Goal: Transaction & Acquisition: Subscribe to service/newsletter

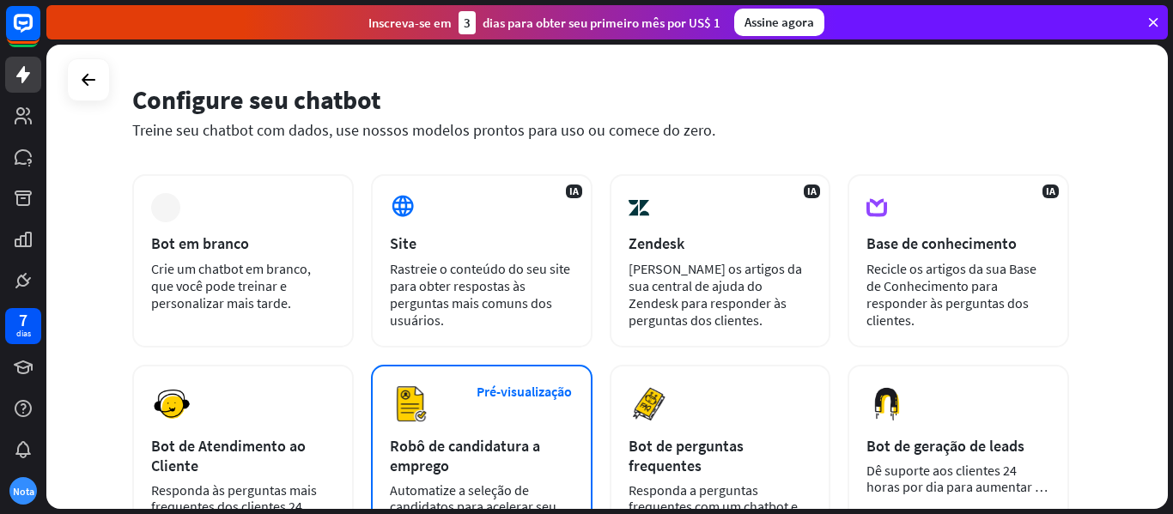
scroll to position [43, 0]
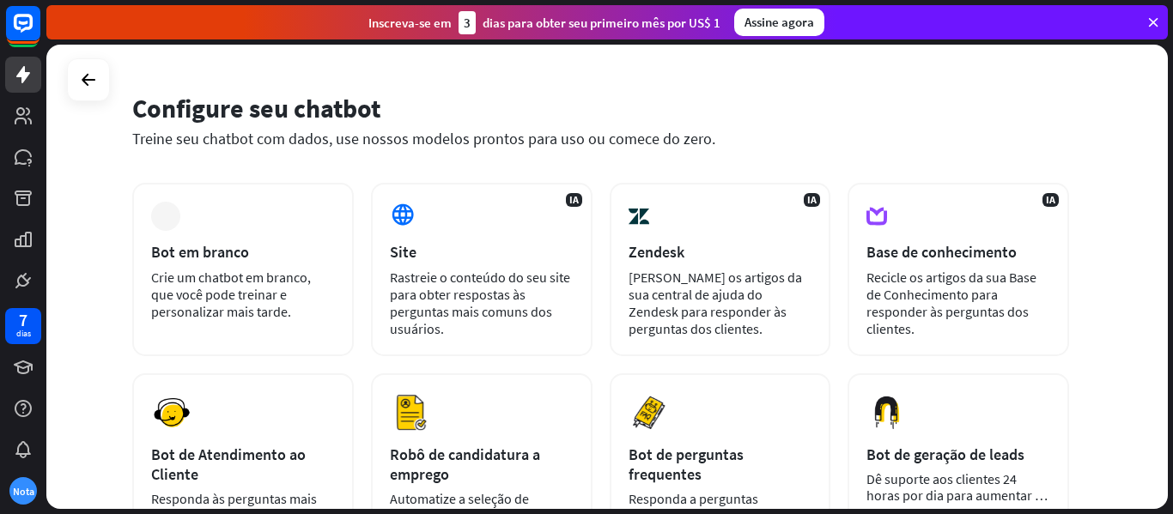
drag, startPoint x: 589, startPoint y: 312, endPoint x: 508, endPoint y: 90, distance: 236.1
click at [508, 90] on div "Configure seu chatbot Treine seu chatbot com dados, use nossos modelos prontos …" at bounding box center [600, 131] width 937 height 104
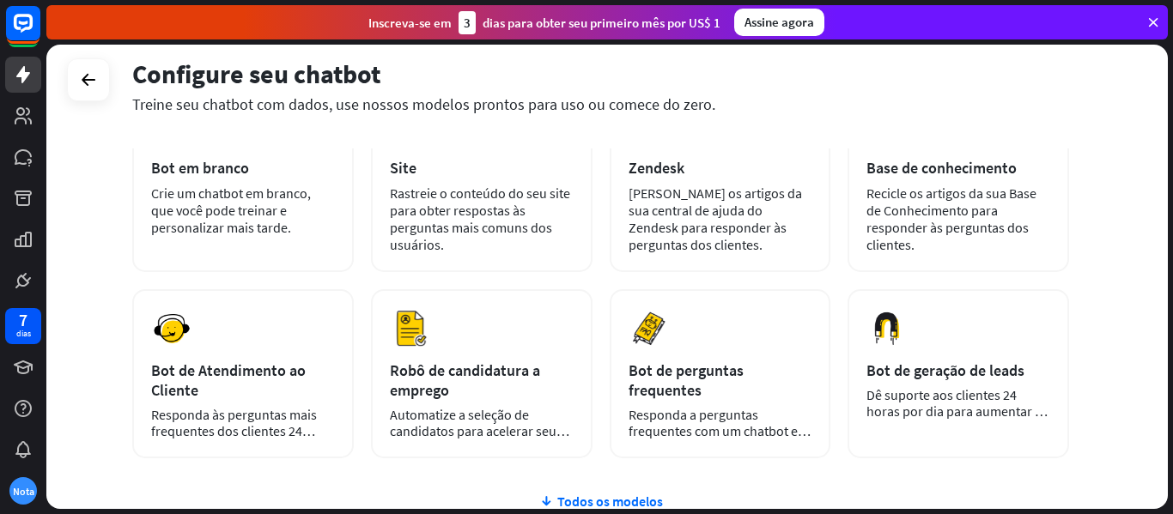
scroll to position [128, 0]
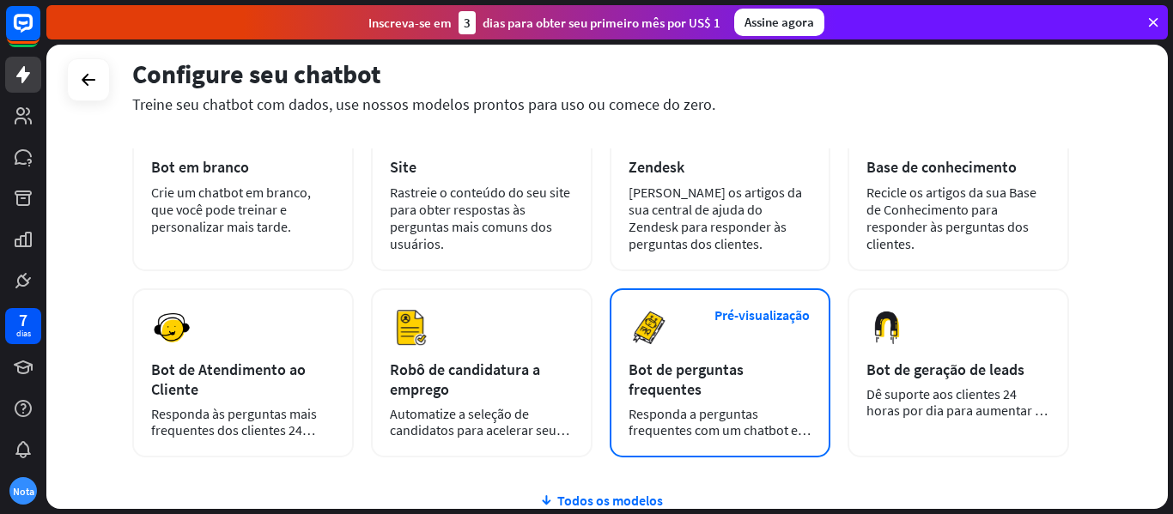
click at [672, 333] on div "Pré-visualização Bot de perguntas frequentes Responda a perguntas frequentes co…" at bounding box center [721, 373] width 222 height 169
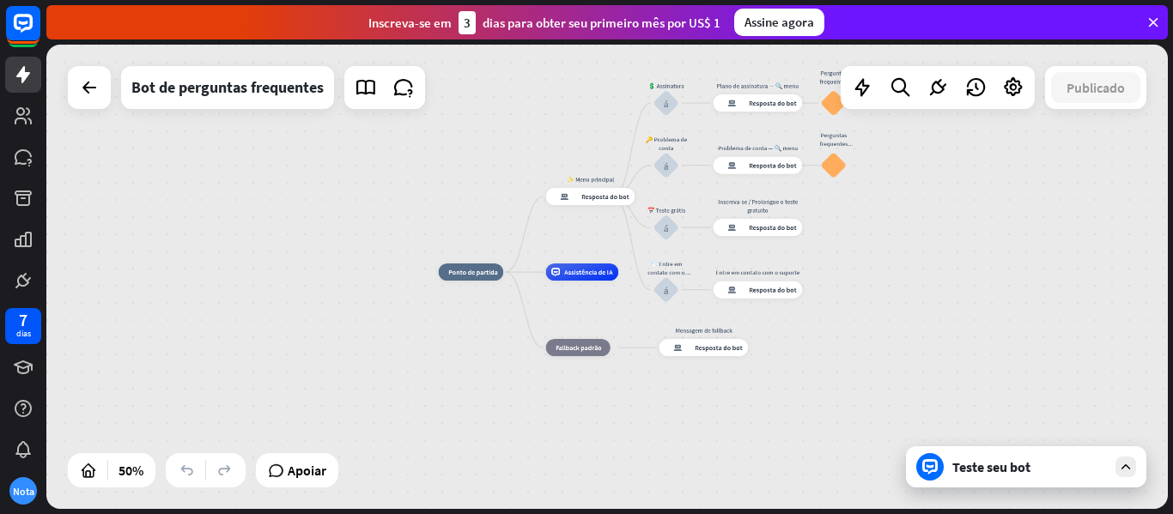
drag, startPoint x: 487, startPoint y: 199, endPoint x: 265, endPoint y: 209, distance: 221.8
click at [265, 209] on div "casa_2 Ponto de partida ✨ Menu principal resposta do bot de bloco Resposta do b…" at bounding box center [607, 277] width 1122 height 465
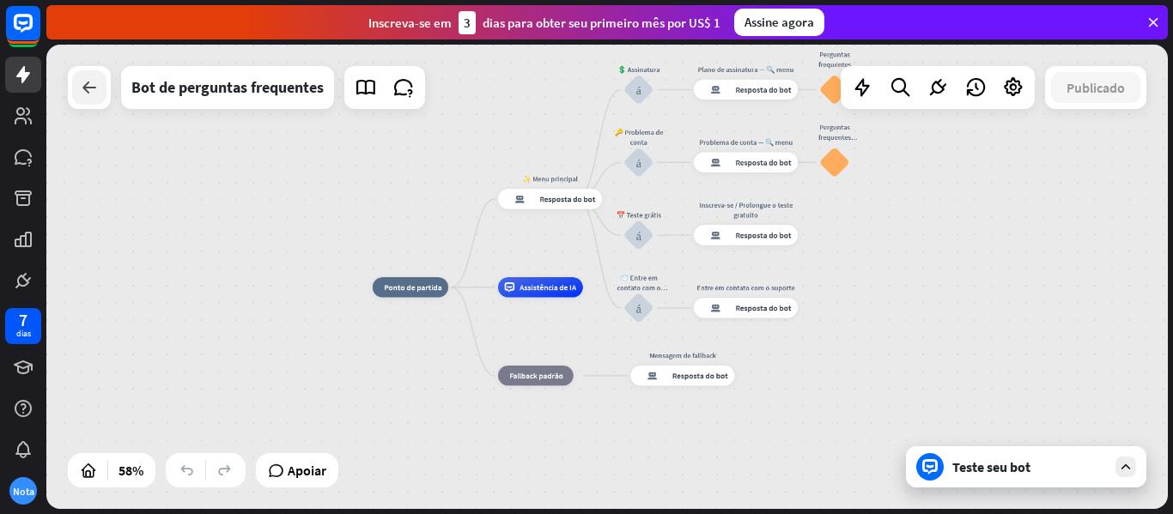
click at [79, 78] on icon at bounding box center [89, 87] width 21 height 21
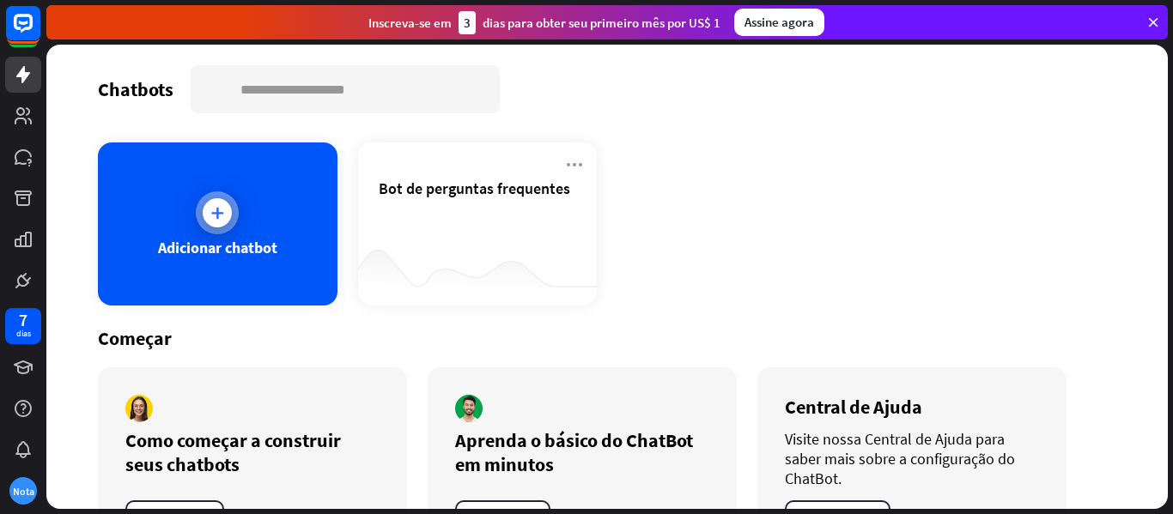
scroll to position [70, 0]
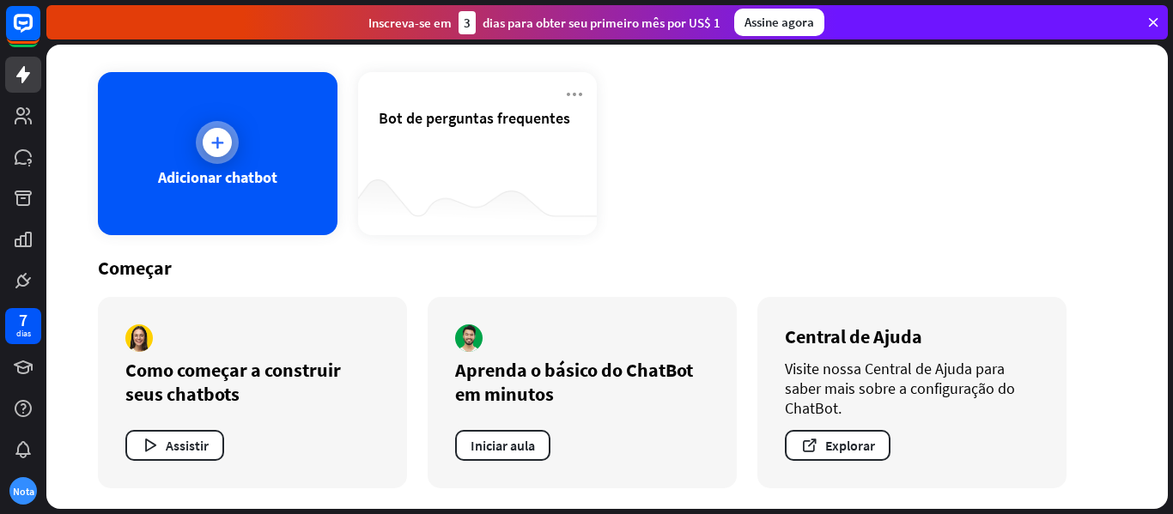
click at [270, 129] on div "Adicionar chatbot" at bounding box center [218, 153] width 240 height 163
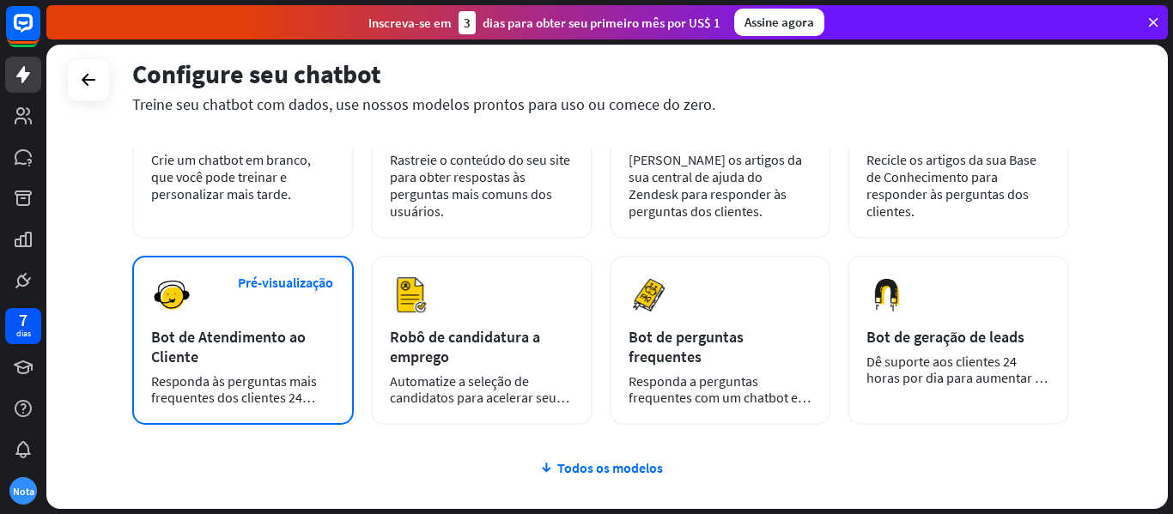
scroll to position [168, 0]
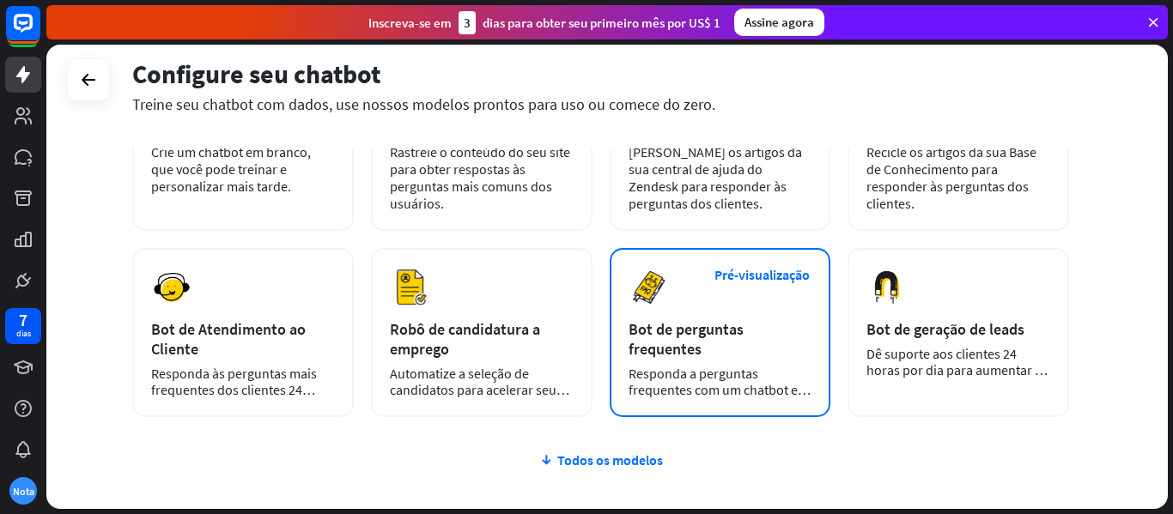
click at [644, 318] on div "Pré-visualização Bot de perguntas frequentes Responda a perguntas frequentes co…" at bounding box center [721, 332] width 222 height 169
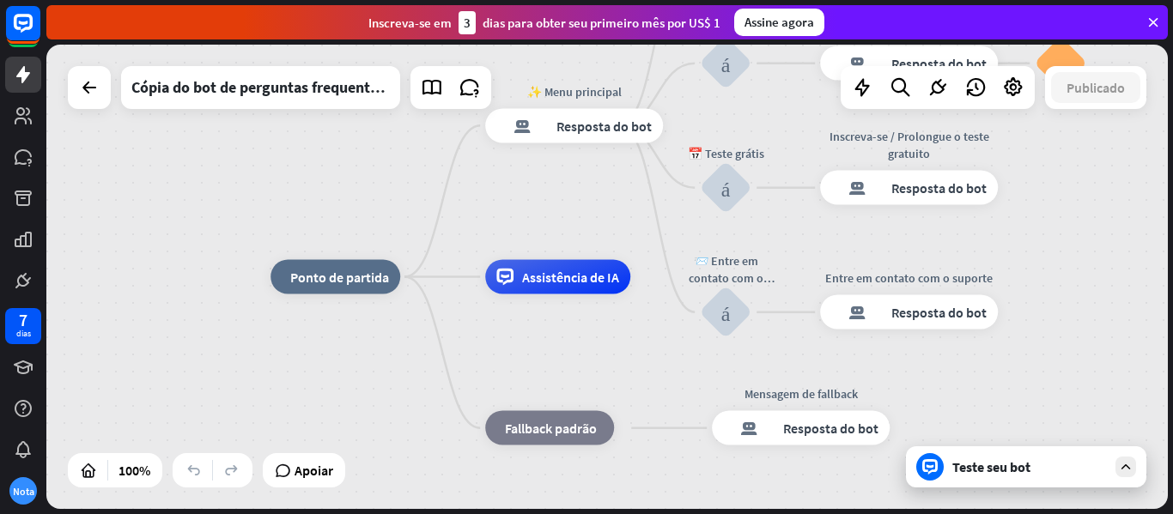
click at [778, 25] on font "Assine agora" at bounding box center [780, 22] width 70 height 16
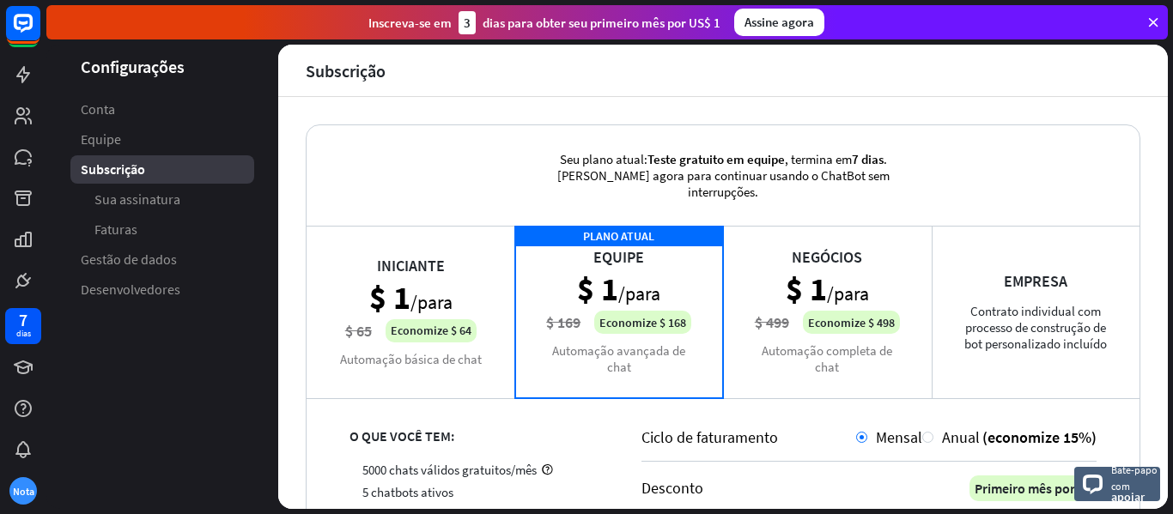
click at [471, 361] on div "Iniciante $ 1 /para $ 65 Economize $ 64 Automação básica de chat" at bounding box center [411, 312] width 209 height 172
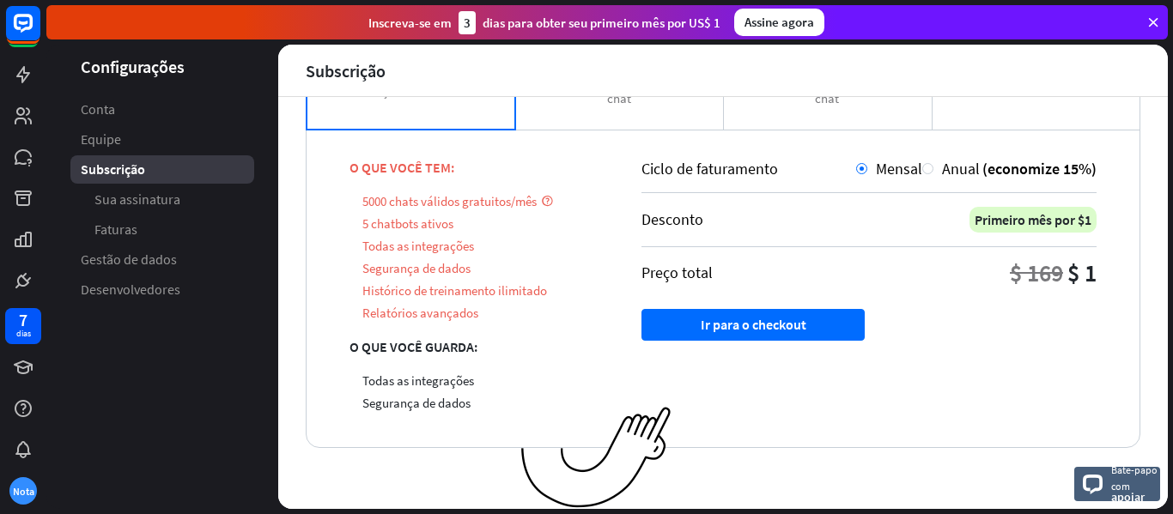
scroll to position [244, 0]
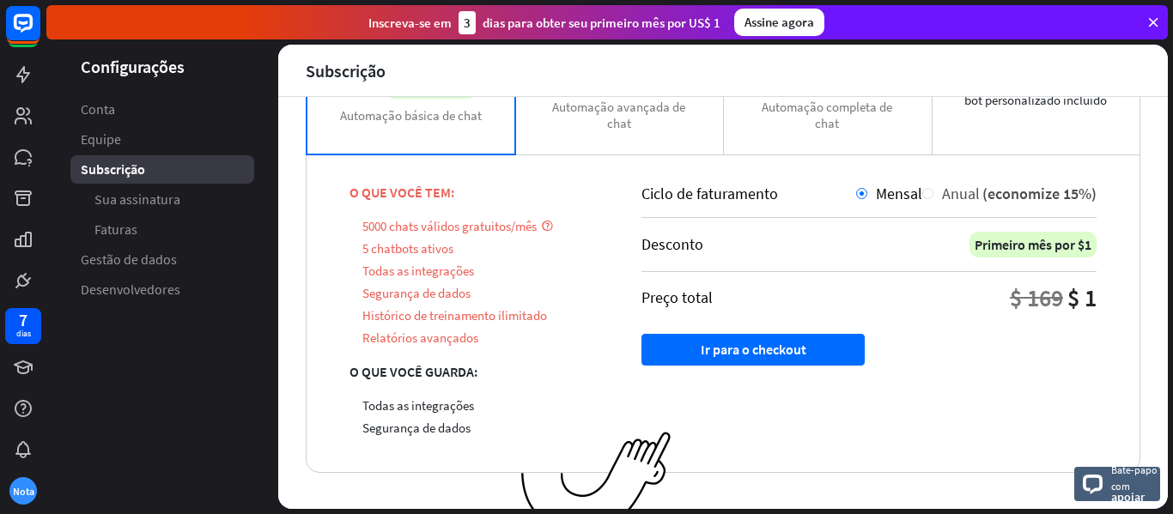
click at [942, 191] on font "Anual" at bounding box center [961, 194] width 38 height 20
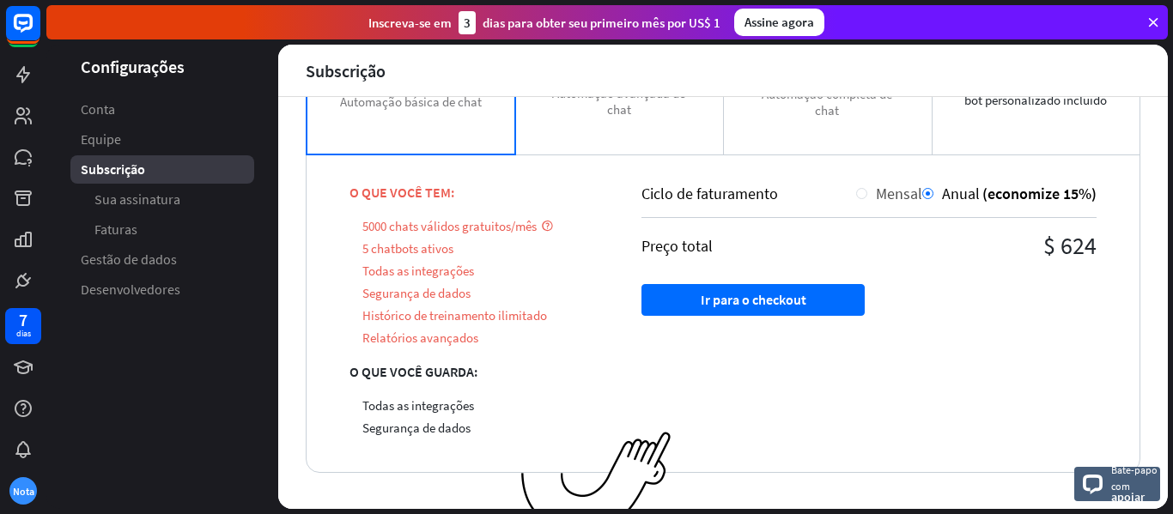
click at [876, 192] on font "Mensal" at bounding box center [899, 194] width 46 height 20
click at [856, 202] on div "Mensal" at bounding box center [889, 194] width 66 height 20
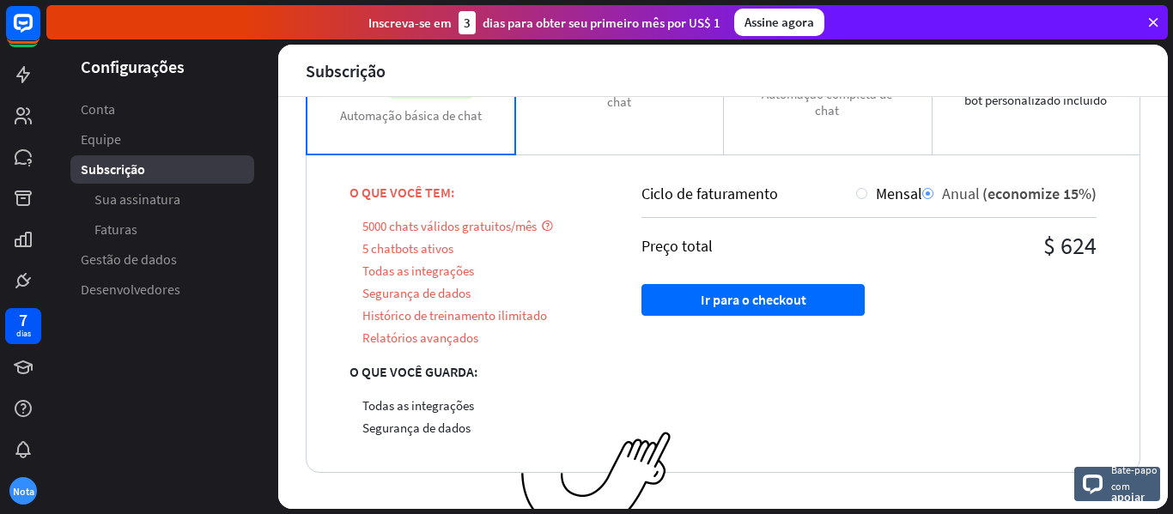
click at [964, 198] on font "Anual" at bounding box center [961, 194] width 38 height 20
click at [847, 182] on div "Ciclo de faturamento Mensal Anual (economize 15%) Preço total $ 624 Ir para o c…" at bounding box center [869, 313] width 541 height 319
click at [856, 192] on div at bounding box center [861, 193] width 11 height 11
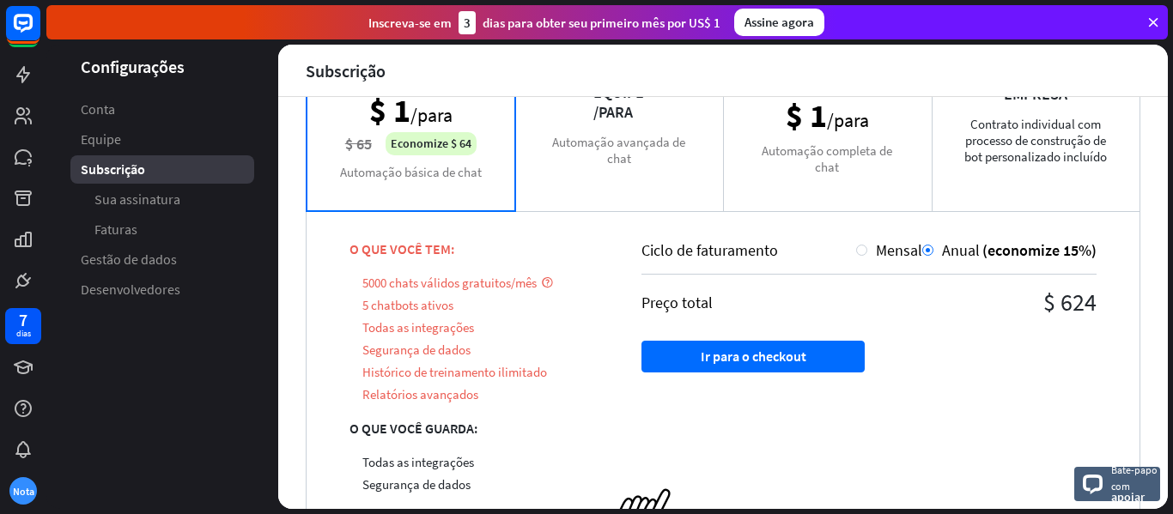
scroll to position [192, 0]
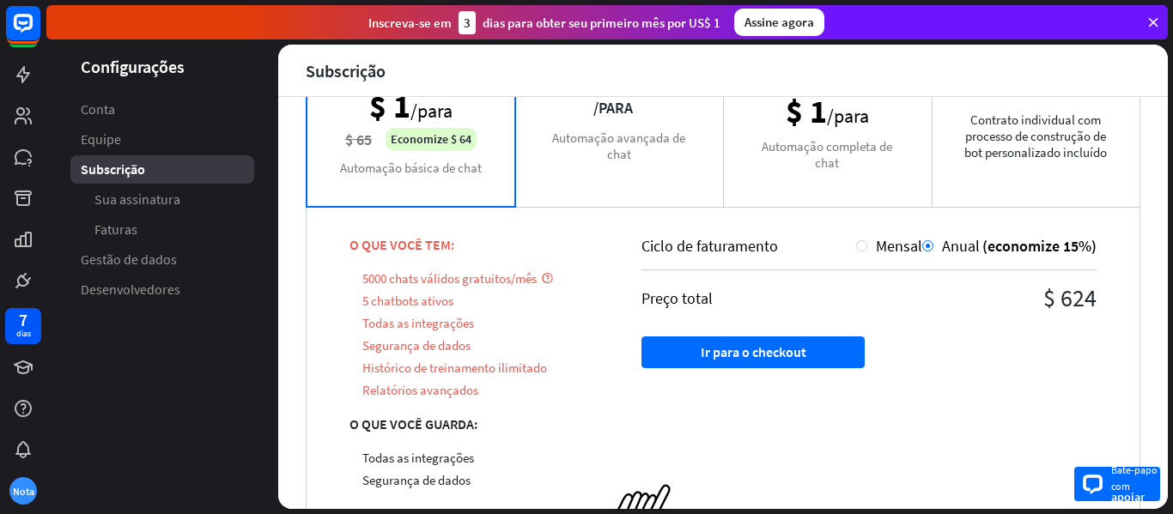
click at [1110, 470] on div "Bate-papo com apoiar" at bounding box center [1117, 484] width 86 height 34
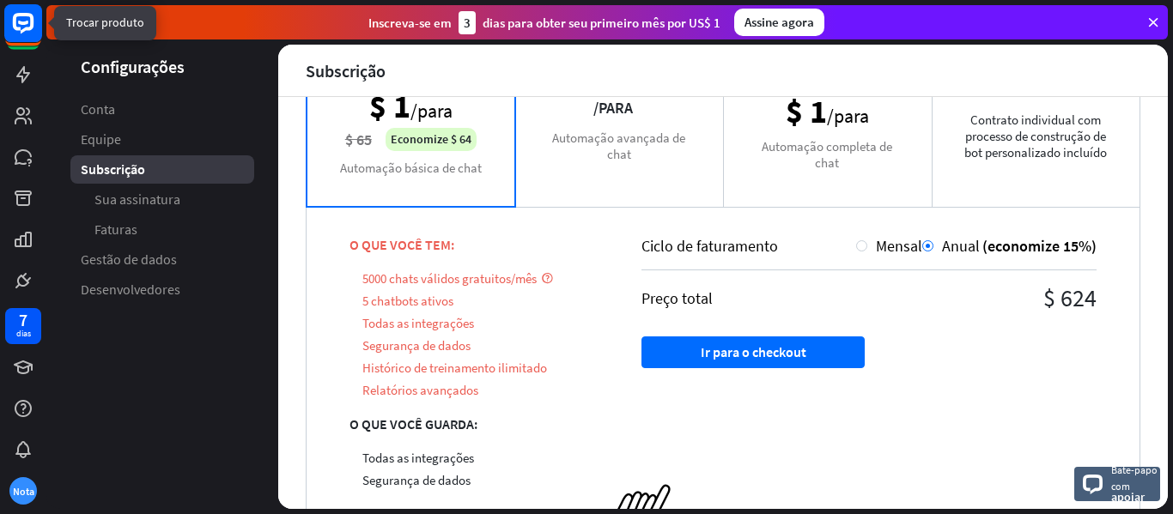
click at [17, 22] on rect at bounding box center [23, 23] width 38 height 38
click at [38, 45] on rect at bounding box center [23, 28] width 36 height 36
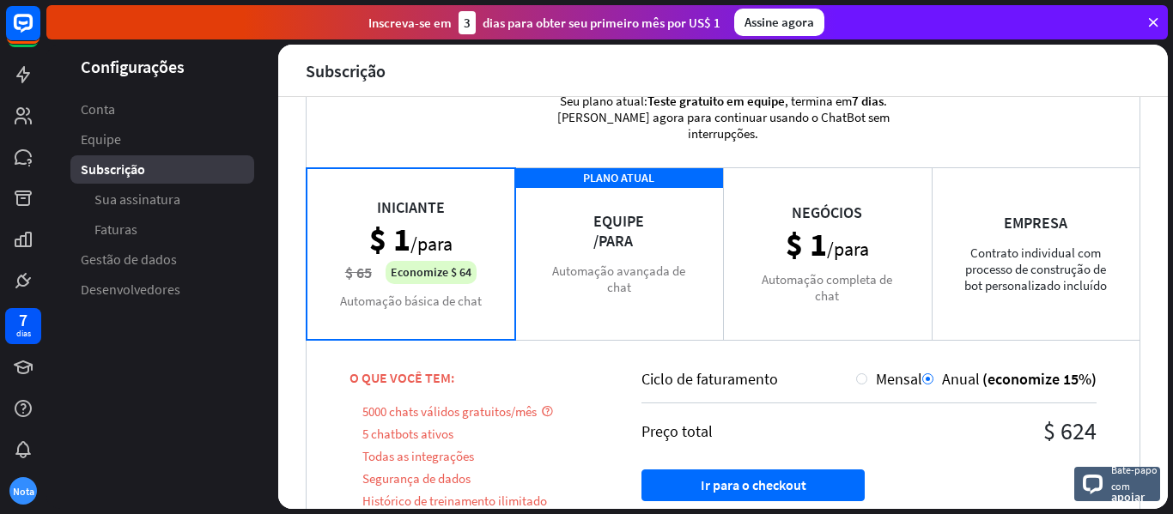
scroll to position [39, 0]
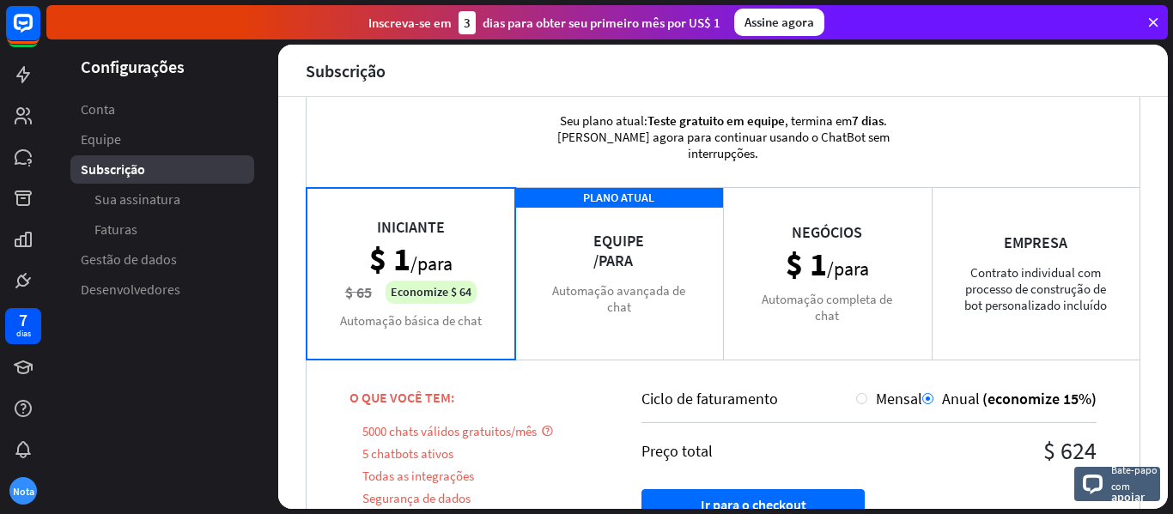
click at [1044, 291] on div "Empresa Contrato individual com processo de construção de bot personalizado inc…" at bounding box center [1036, 273] width 209 height 172
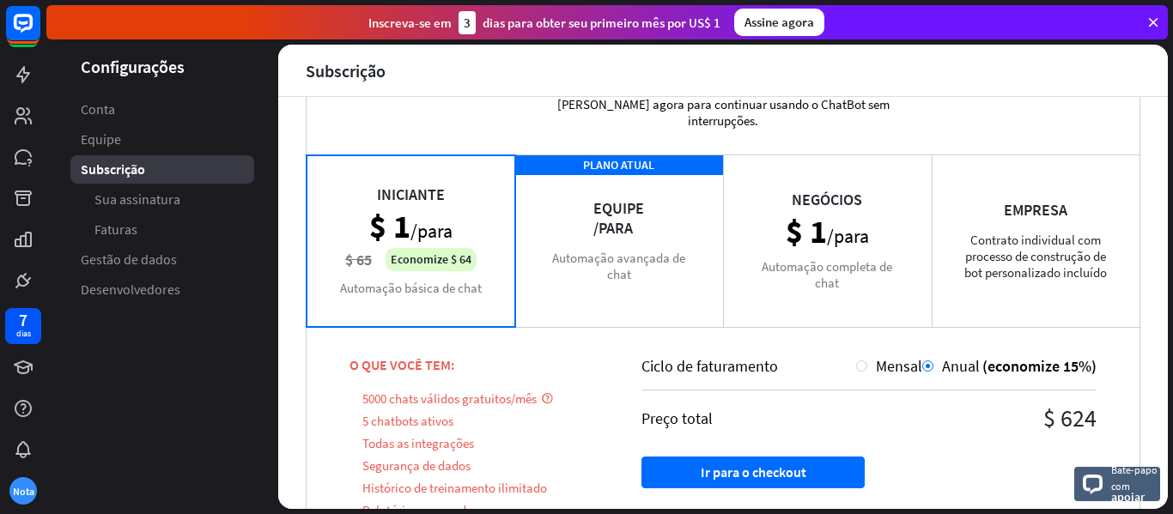
click at [723, 283] on div "Negócios $ 1 /para Automação completa de chat" at bounding box center [827, 241] width 209 height 172
click at [634, 275] on div "PLANO ATUAL Equipe /para Automação avançada de chat" at bounding box center [619, 241] width 209 height 172
click at [780, 277] on div "Negócios $ 1 /para Automação completa de chat" at bounding box center [827, 241] width 209 height 172
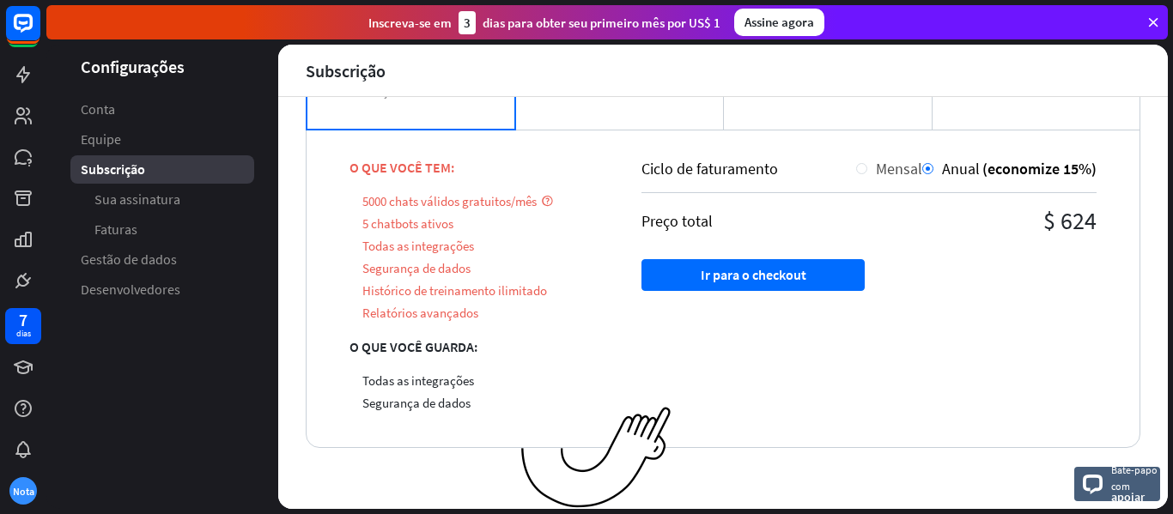
scroll to position [0, 0]
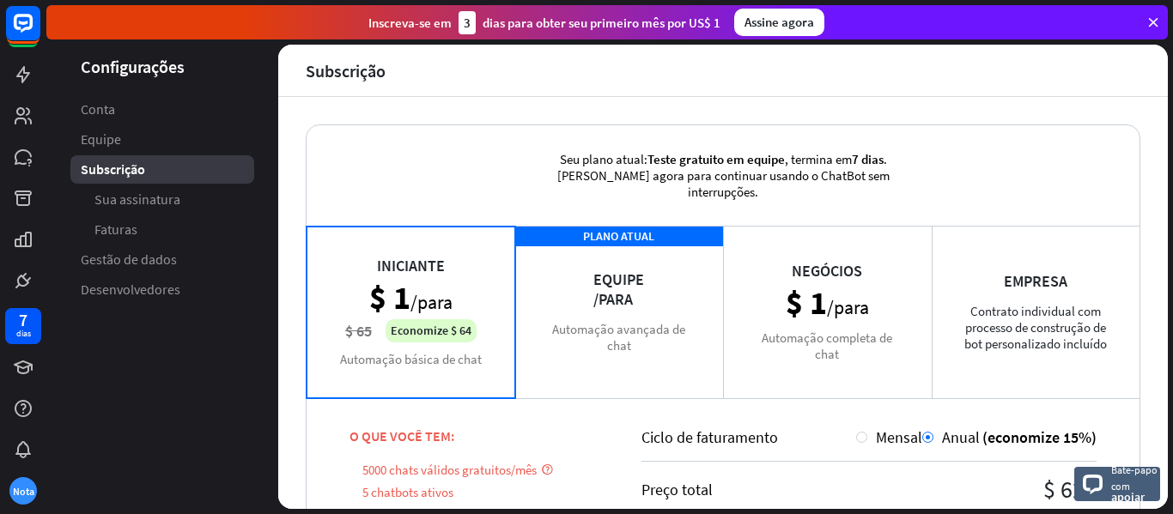
click at [769, 25] on font "Assine agora" at bounding box center [780, 22] width 70 height 16
